Goal: Information Seeking & Learning: Learn about a topic

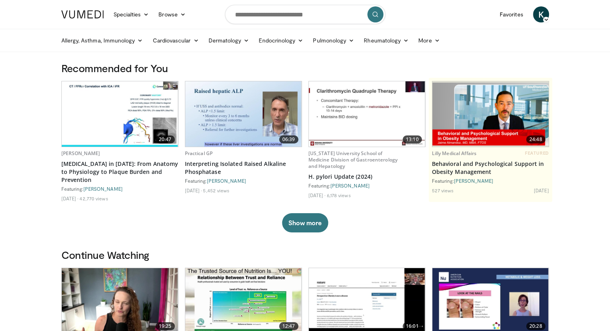
scroll to position [4, 0]
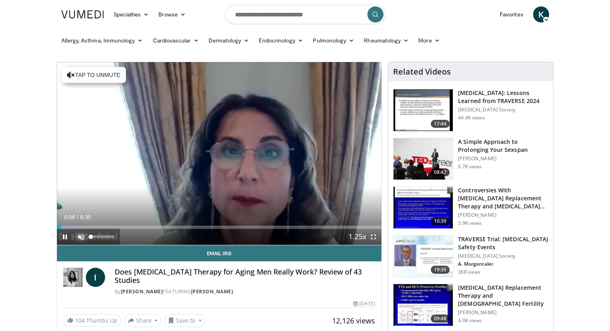
click at [80, 236] on span "Video Player" at bounding box center [81, 237] width 16 height 16
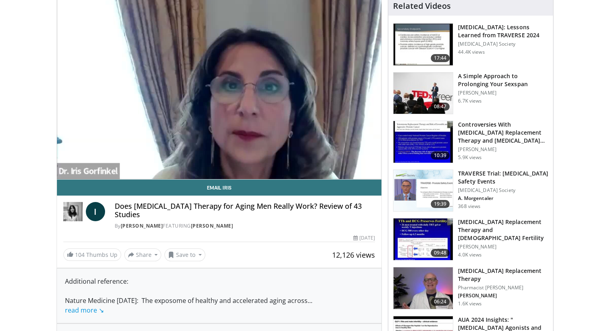
scroll to position [65, 0]
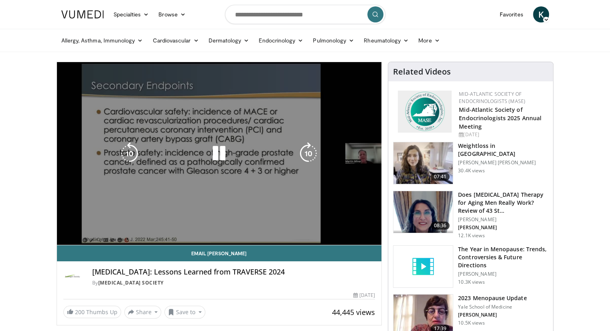
click at [119, 175] on div "10 seconds Tap to unmute" at bounding box center [219, 153] width 325 height 183
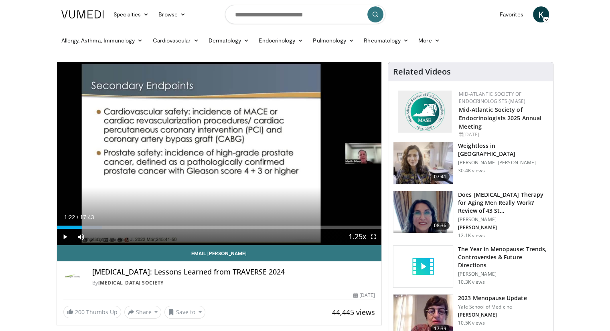
click at [120, 177] on div "10 seconds Tap to unmute" at bounding box center [219, 153] width 325 height 183
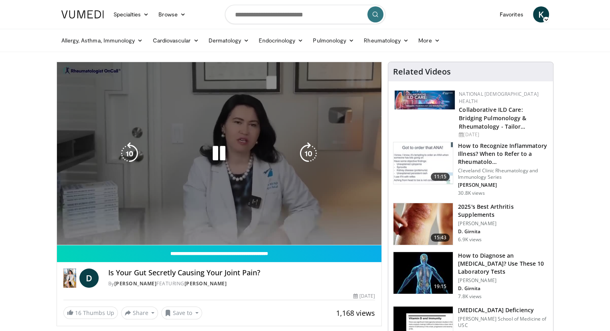
click at [101, 156] on div "10 seconds Tap to unmute" at bounding box center [219, 153] width 325 height 183
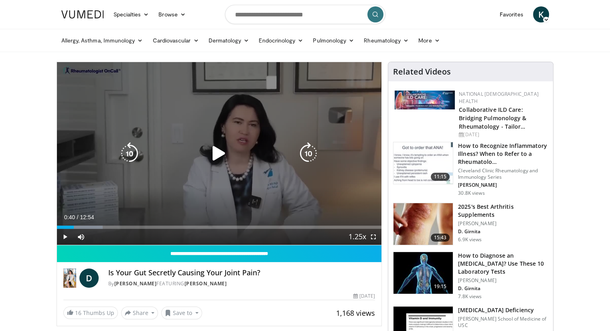
click at [93, 136] on div "10 seconds Tap to unmute" at bounding box center [219, 153] width 325 height 183
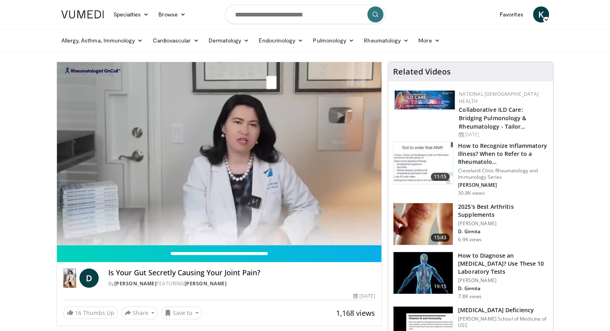
click at [126, 128] on div "10 seconds Tap to unmute" at bounding box center [219, 153] width 325 height 183
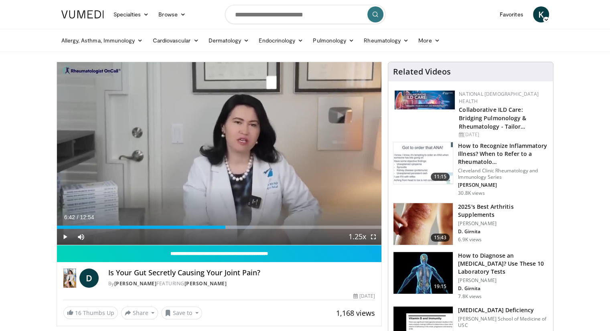
click at [231, 199] on div "10 seconds Tap to unmute" at bounding box center [219, 153] width 325 height 183
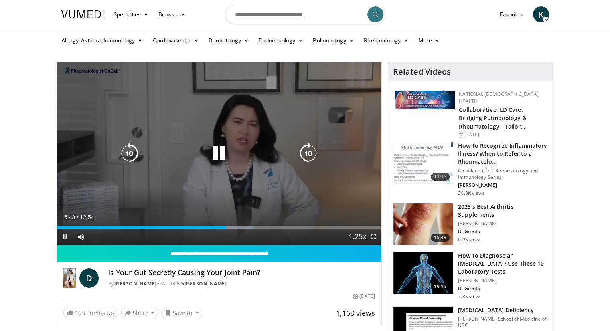
click at [135, 158] on icon "Video Player" at bounding box center [129, 153] width 22 height 22
click at [136, 152] on icon "Video Player" at bounding box center [129, 153] width 22 height 22
click at [137, 154] on icon "Video Player" at bounding box center [129, 153] width 22 height 22
click at [131, 159] on icon "Video Player" at bounding box center [129, 153] width 22 height 22
click at [128, 154] on icon "Video Player" at bounding box center [129, 153] width 22 height 22
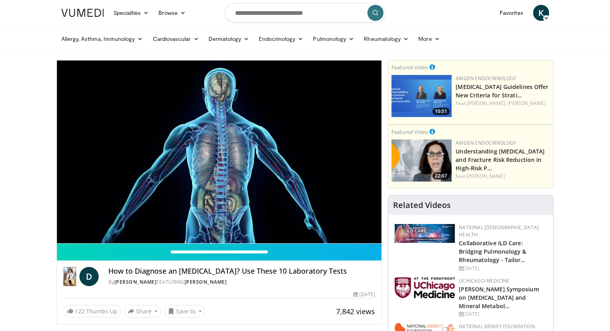
scroll to position [4, 0]
